Goal: Task Accomplishment & Management: Manage account settings

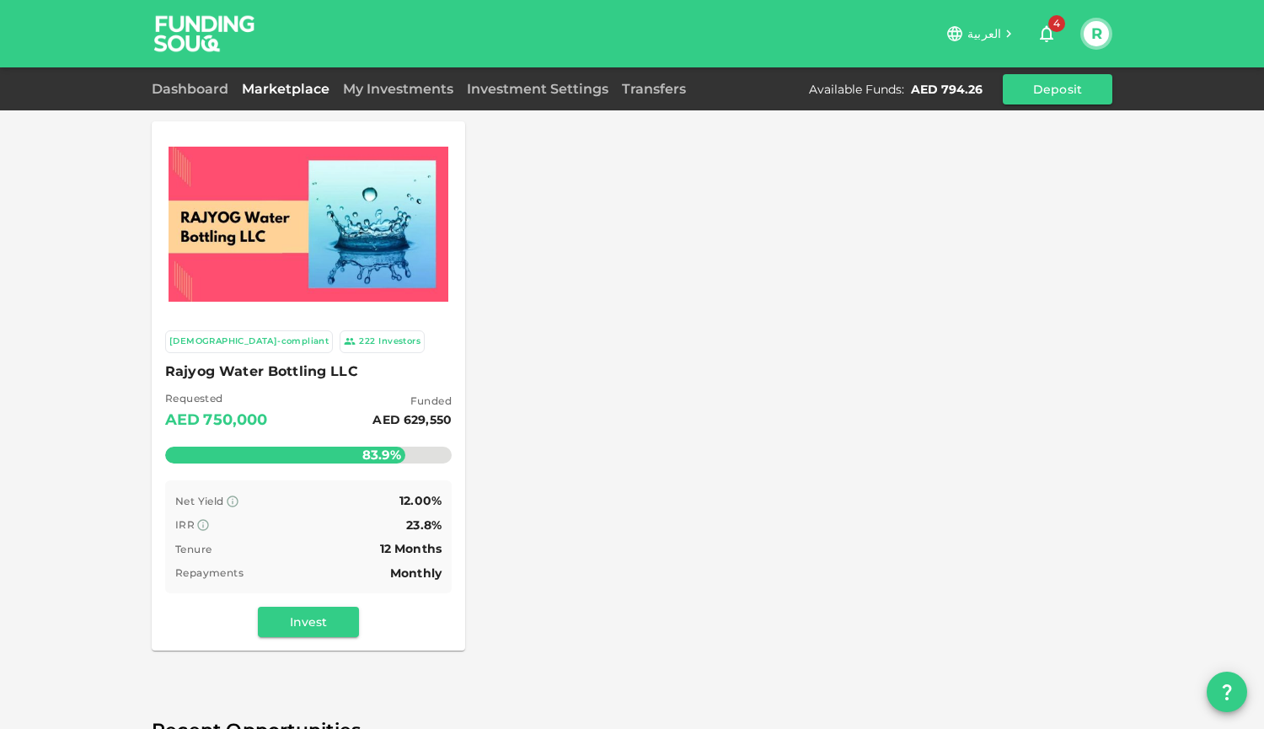
click at [360, 90] on link "My Investments" at bounding box center [398, 89] width 124 height 16
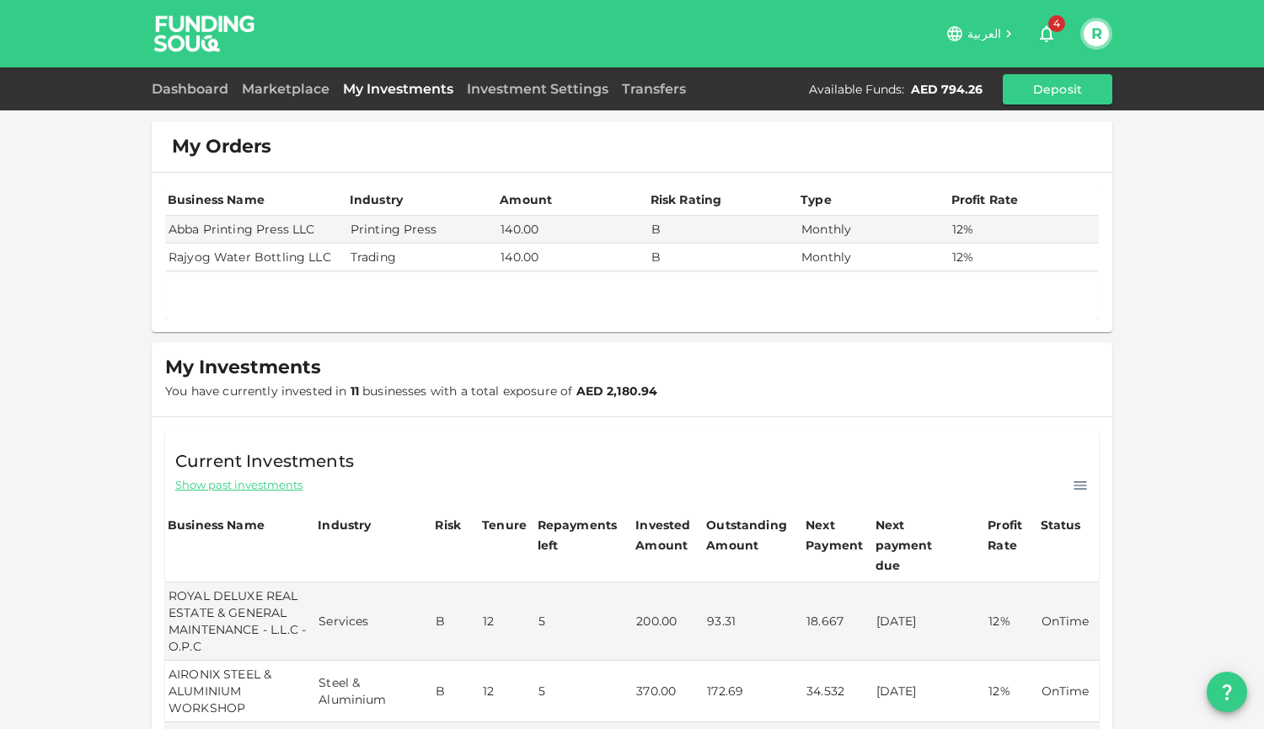
click at [223, 86] on link "Dashboard" at bounding box center [193, 89] width 83 height 16
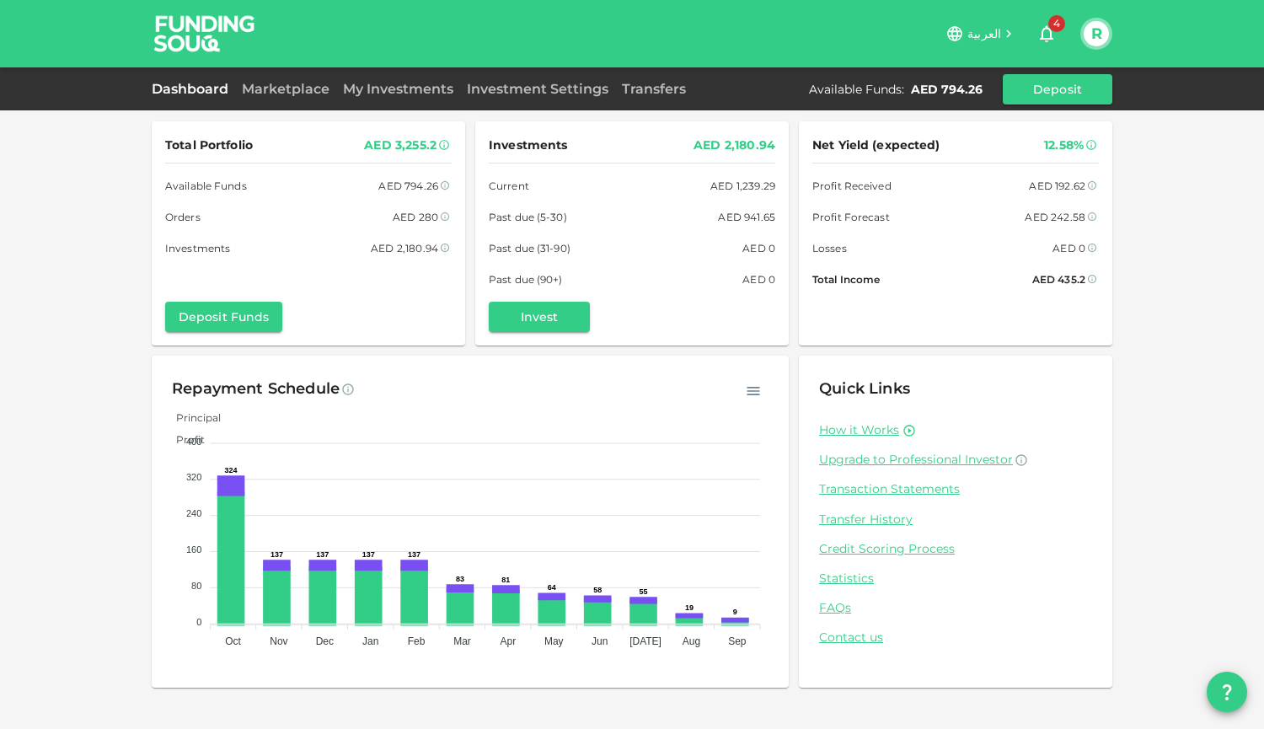
click at [291, 84] on link "Marketplace" at bounding box center [285, 89] width 101 height 16
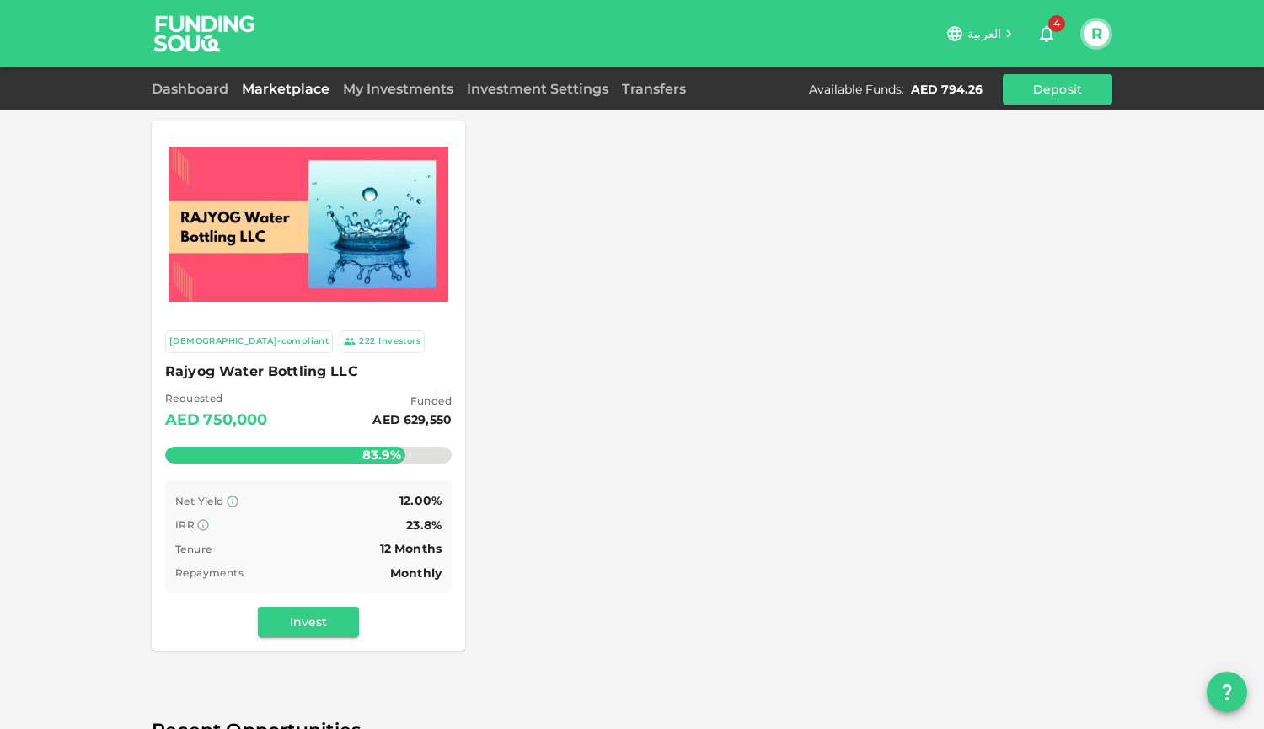
click at [216, 94] on link "Dashboard" at bounding box center [193, 89] width 83 height 16
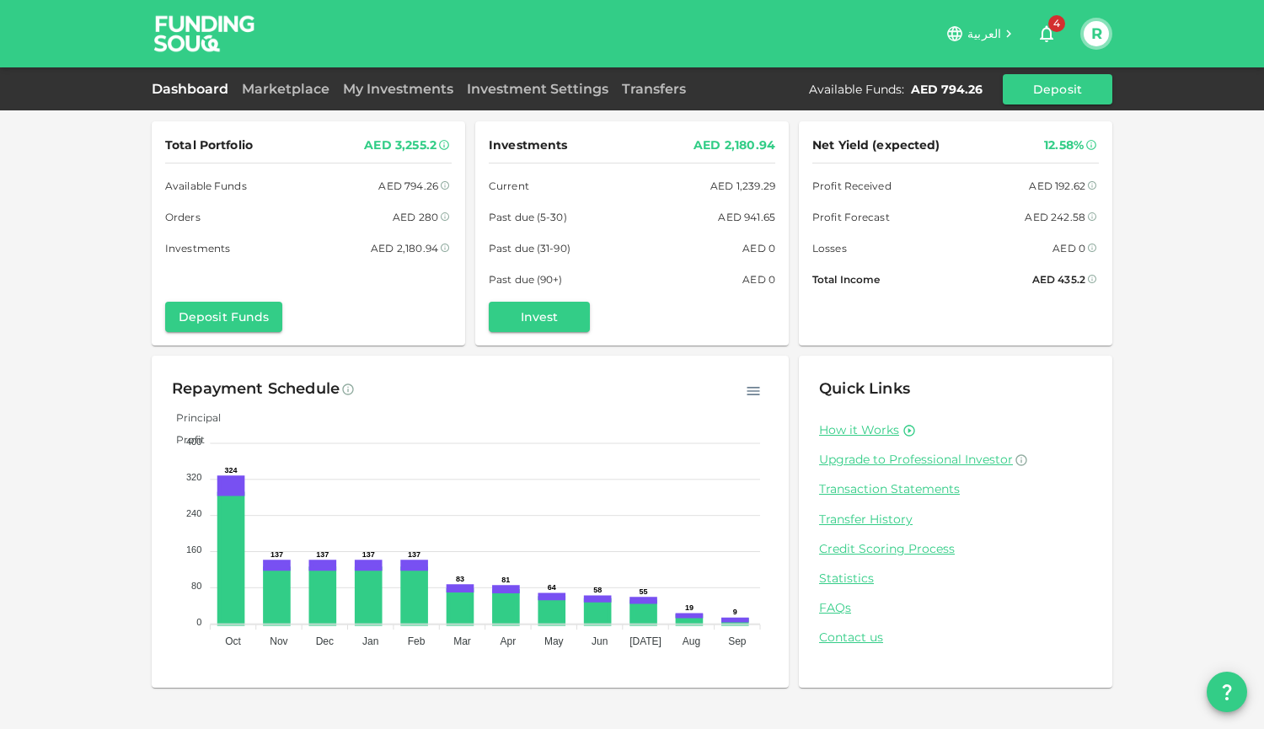
click at [285, 90] on link "Marketplace" at bounding box center [285, 89] width 101 height 16
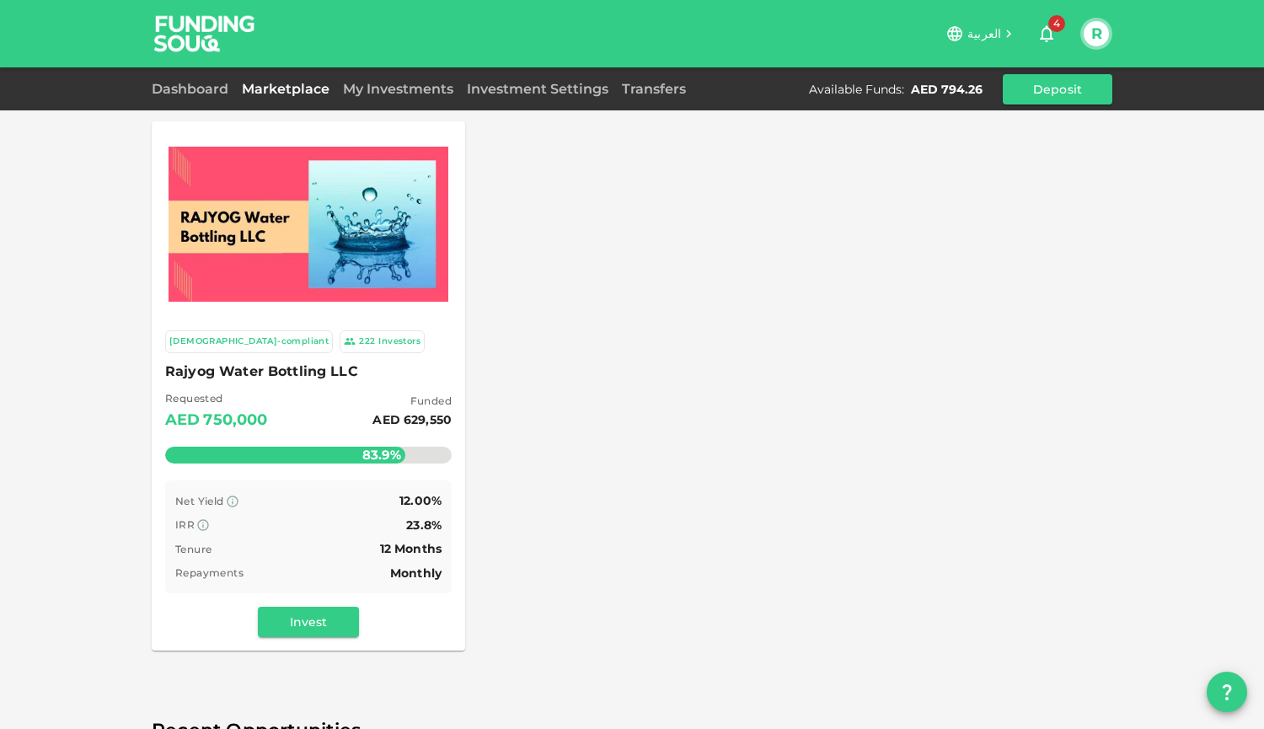
click at [409, 89] on link "My Investments" at bounding box center [398, 89] width 124 height 16
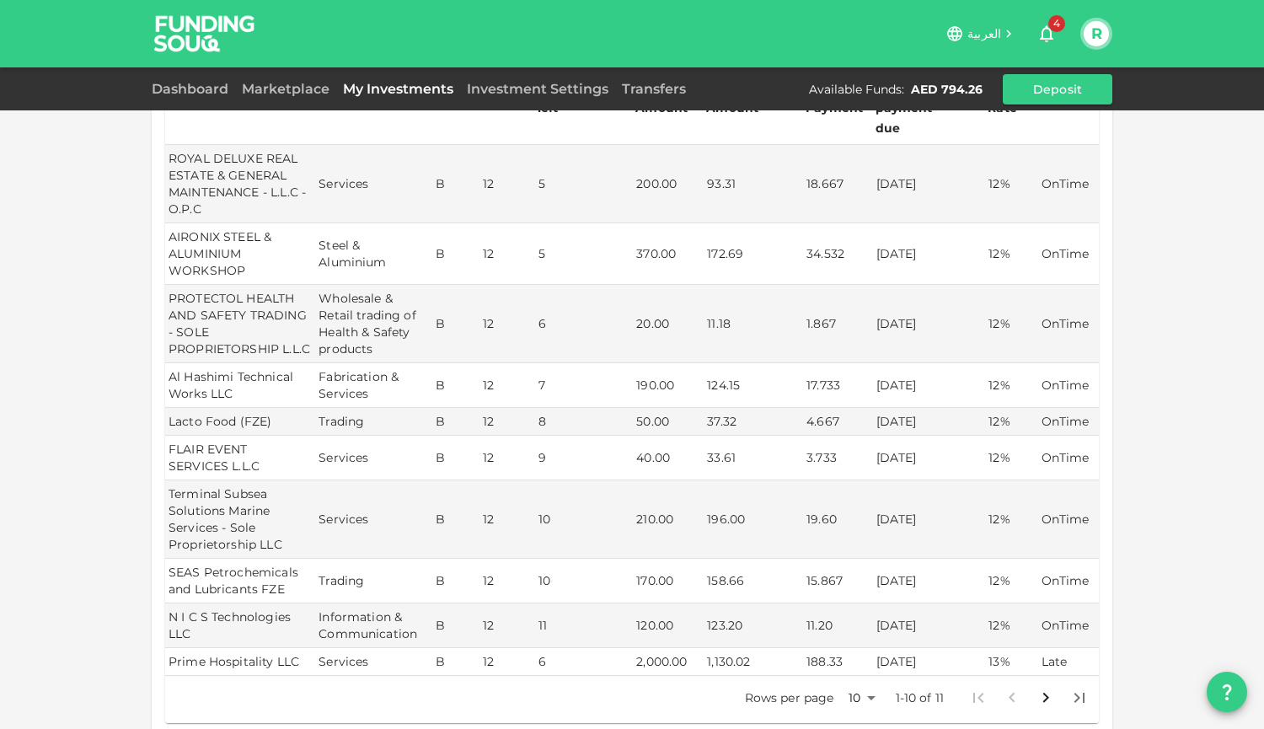
scroll to position [771, 0]
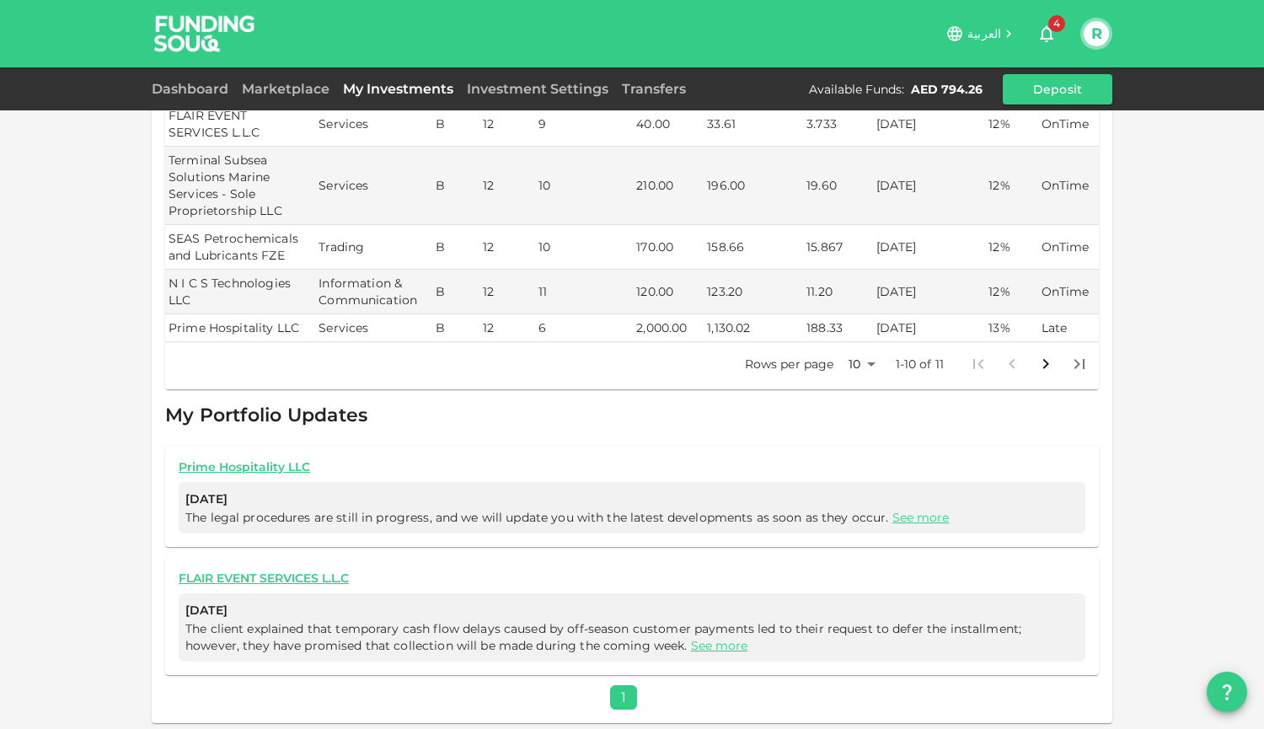
click at [896, 511] on link "See more" at bounding box center [920, 517] width 57 height 15
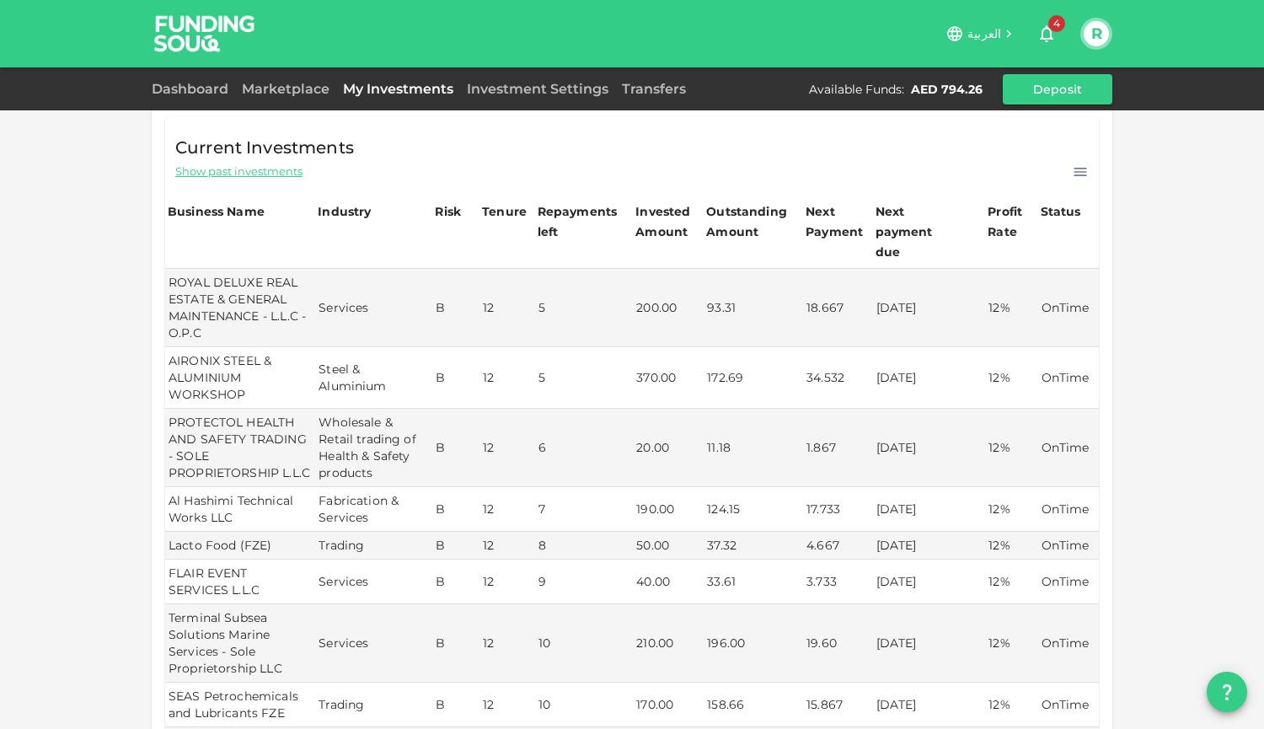
scroll to position [0, 0]
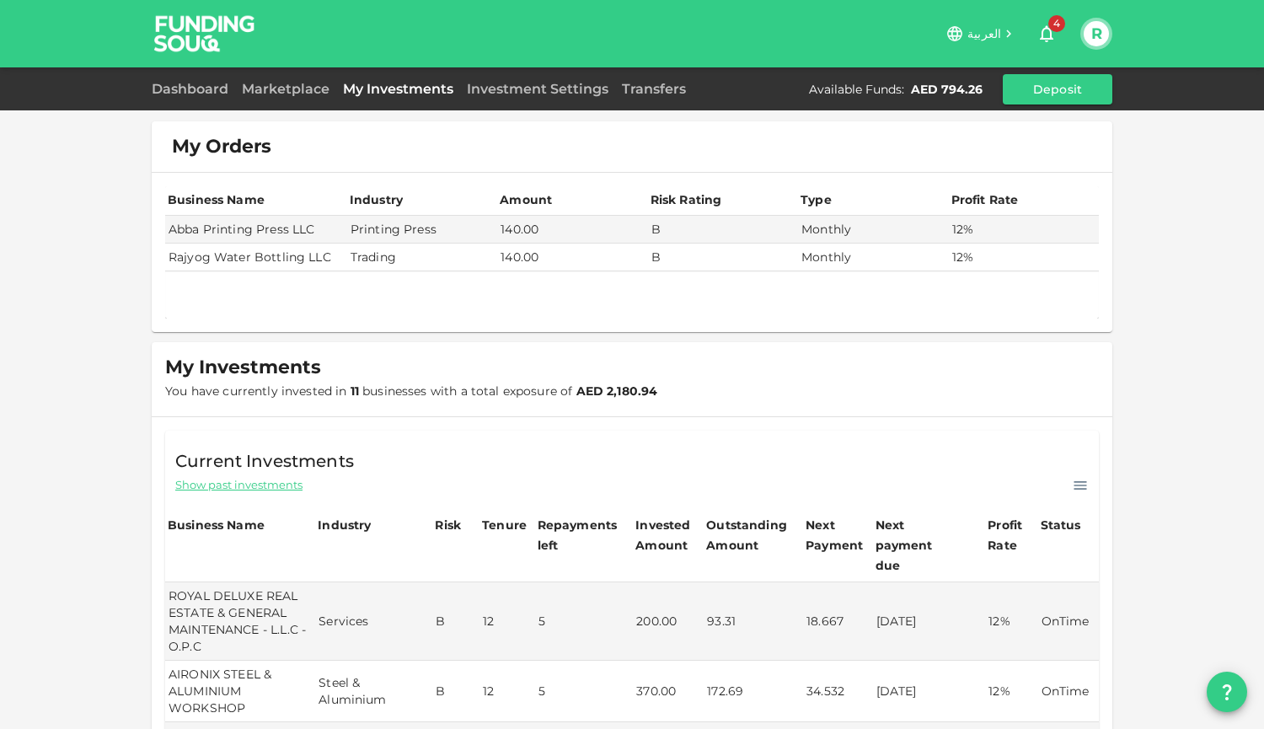
click at [174, 85] on link "Dashboard" at bounding box center [193, 89] width 83 height 16
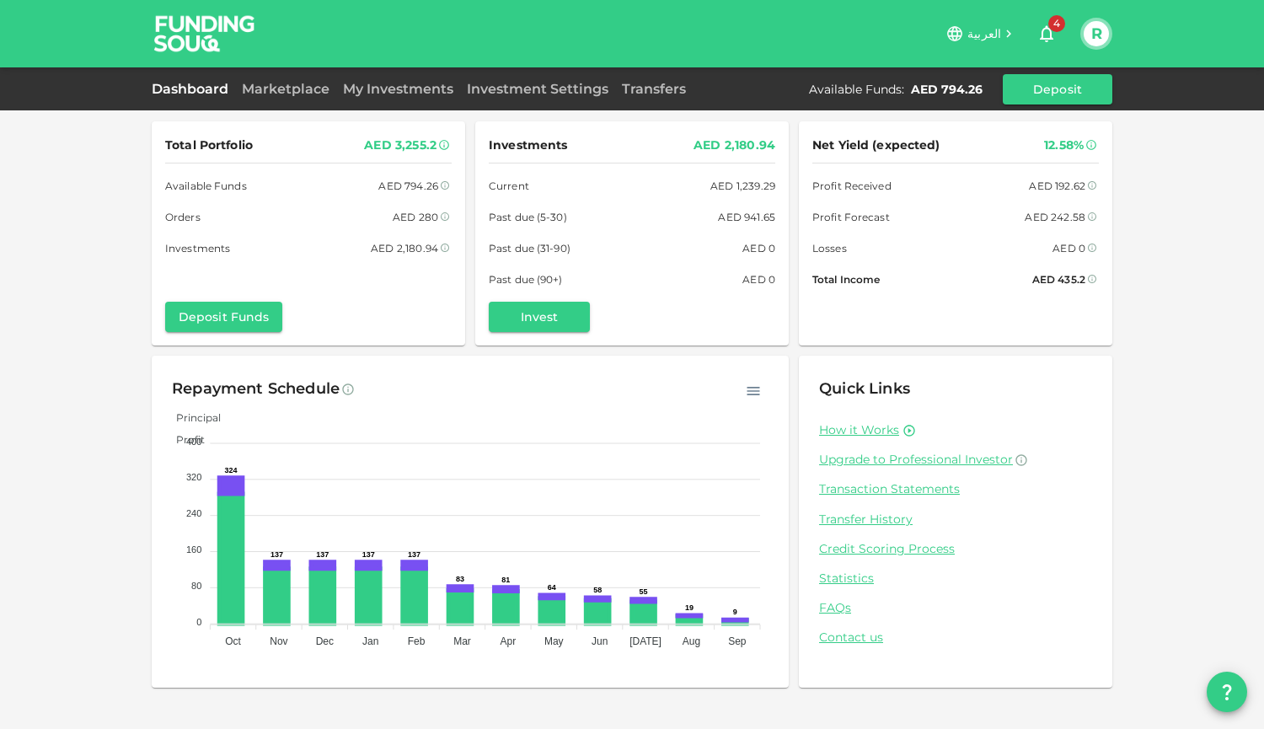
click at [403, 83] on link "My Investments" at bounding box center [398, 89] width 124 height 16
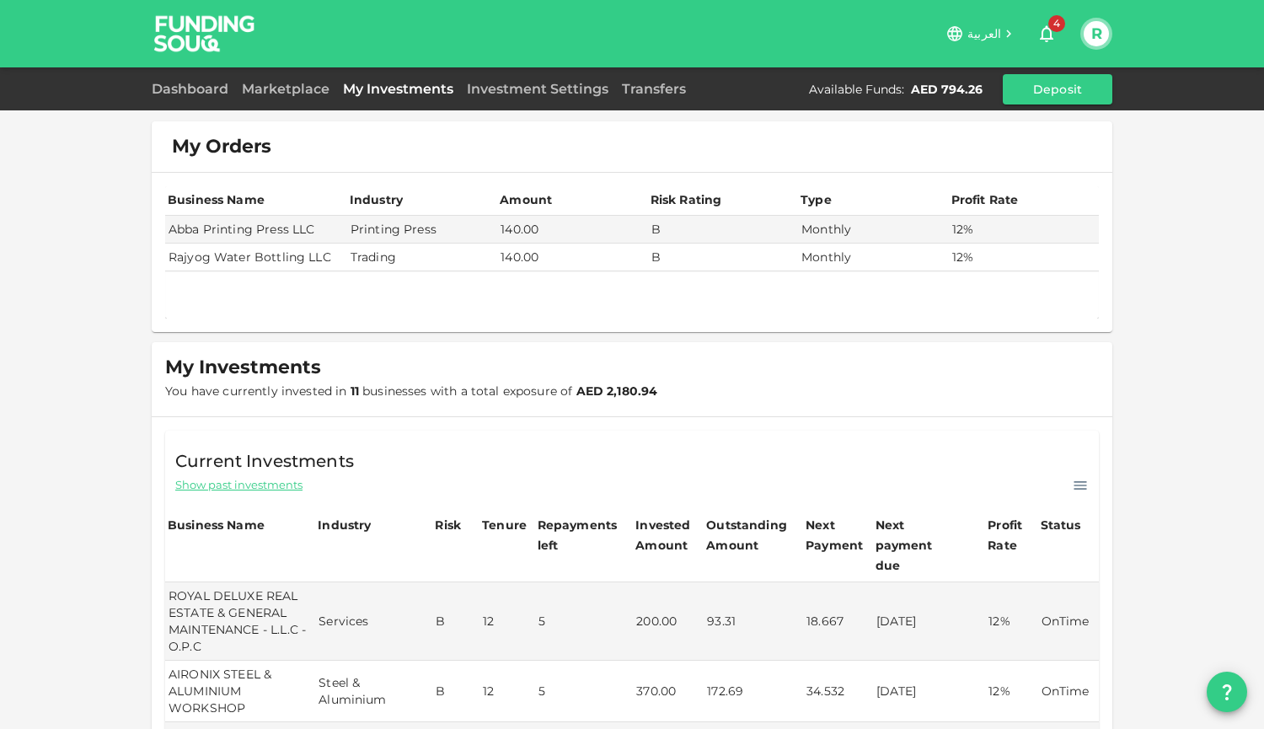
click at [189, 92] on link "Dashboard" at bounding box center [193, 89] width 83 height 16
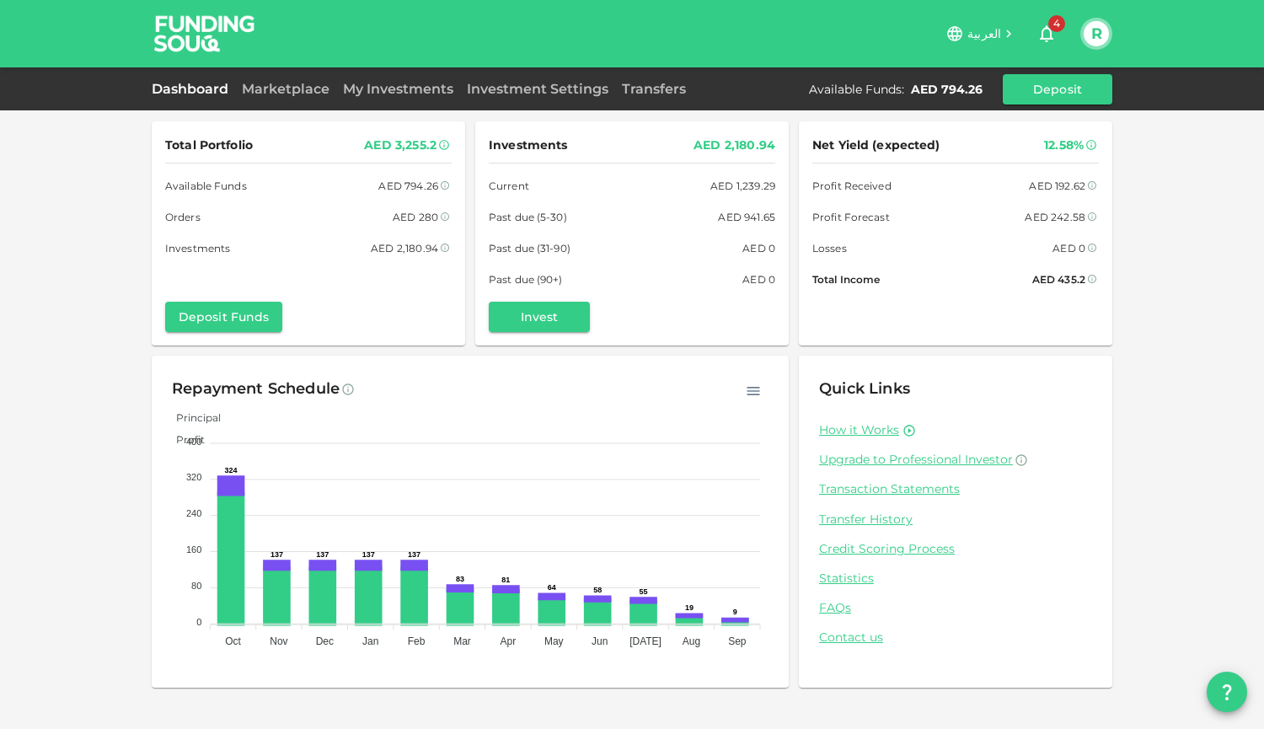
click at [763, 388] on button "button" at bounding box center [753, 391] width 30 height 30
click at [576, 392] on div "Repayment Schedule" at bounding box center [470, 389] width 596 height 27
click at [131, 581] on div "Total Portfolio AED 3,255.2 Available Funds AED 794.26 Orders AED 280 Investmen…" at bounding box center [632, 364] width 1264 height 729
click at [64, 486] on div "Total Portfolio AED 3,255.2 Available Funds AED 794.26 Orders AED 280 Investmen…" at bounding box center [632, 364] width 1264 height 729
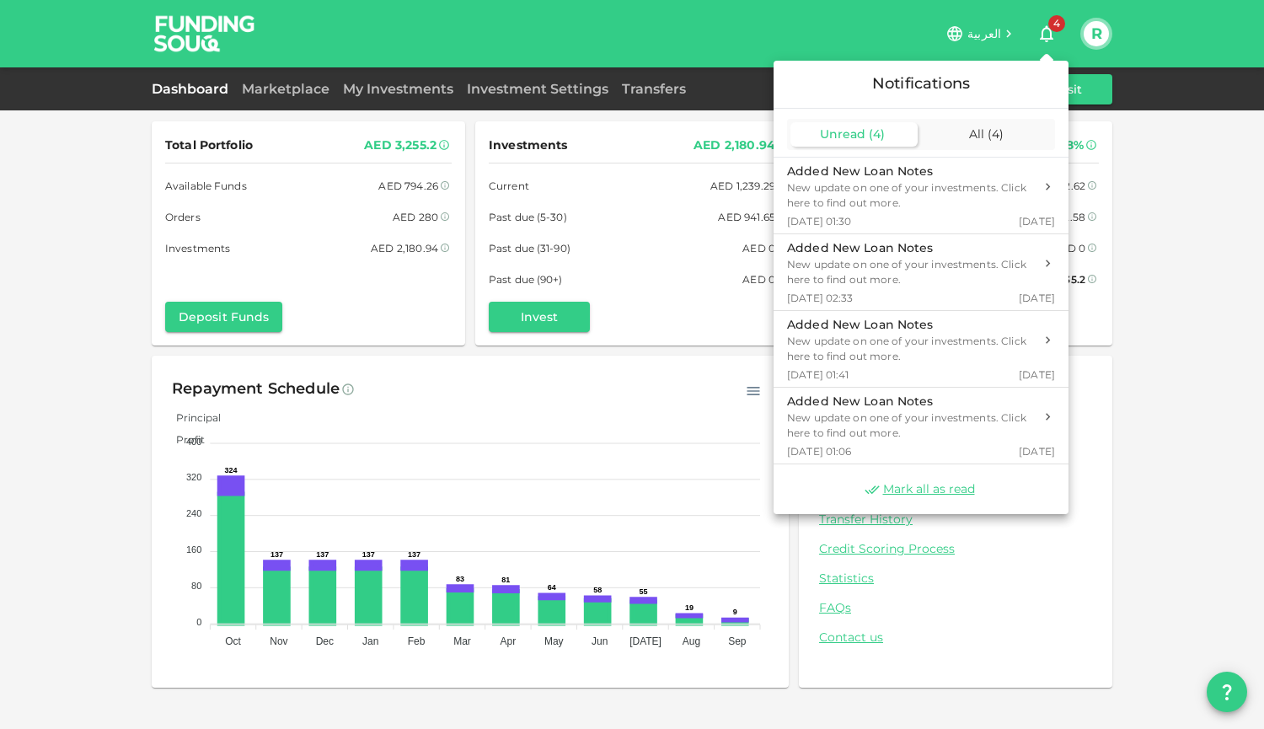
click at [1003, 142] on div "All ( 4 )" at bounding box center [987, 134] width 127 height 24
click at [884, 141] on div "Unread ( 4 )" at bounding box center [853, 134] width 127 height 24
click at [940, 493] on span "Mark all as read" at bounding box center [929, 489] width 92 height 16
